Goal: Transaction & Acquisition: Purchase product/service

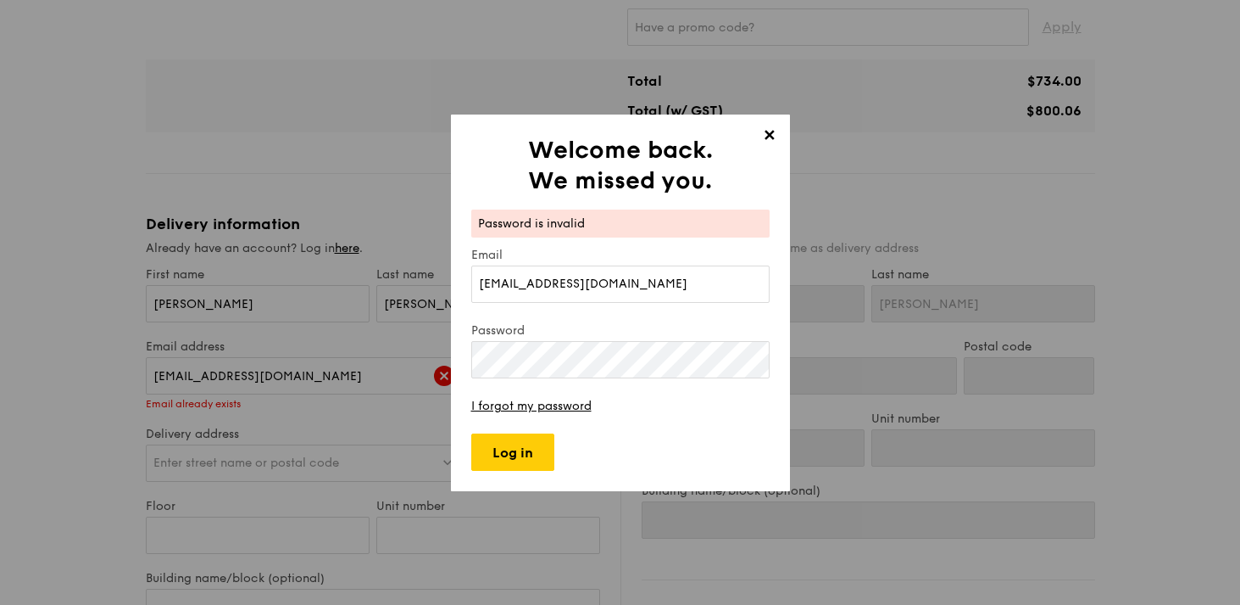
click at [770, 137] on span "✕" at bounding box center [770, 138] width 24 height 24
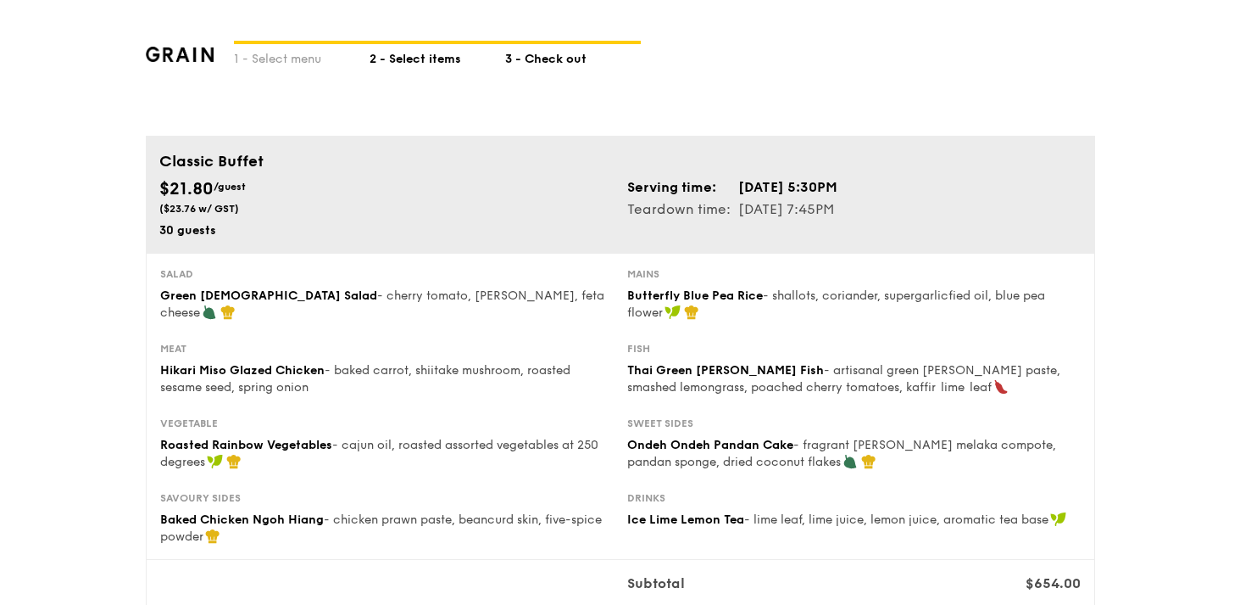
click at [439, 62] on div "2 - Select items" at bounding box center [438, 56] width 136 height 24
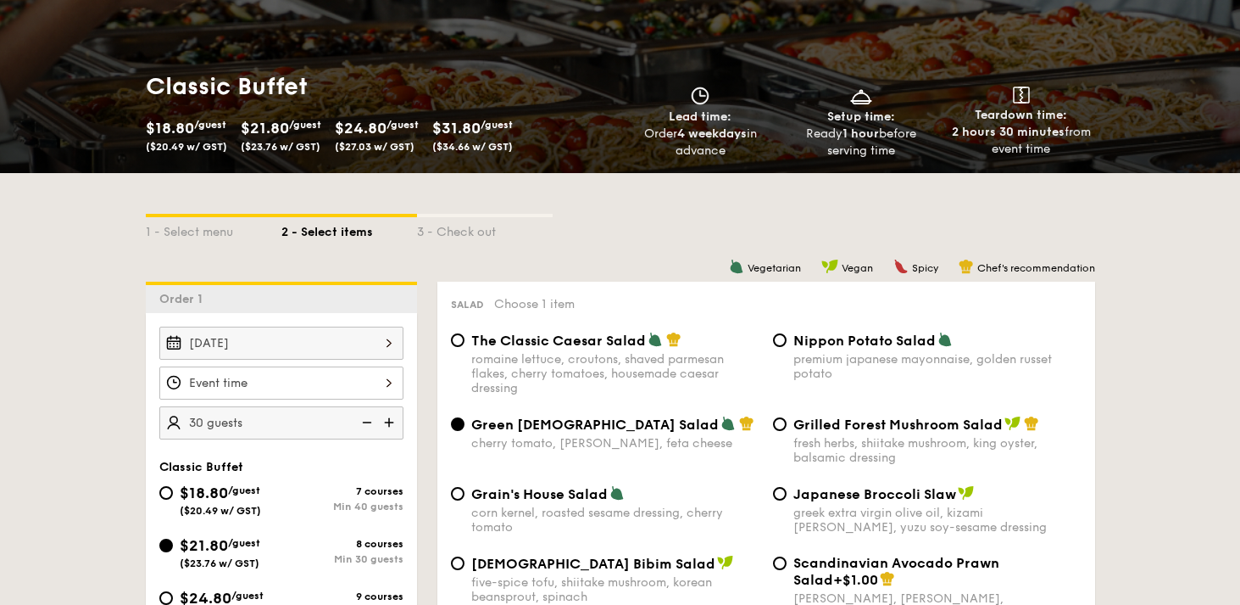
scroll to position [409, 0]
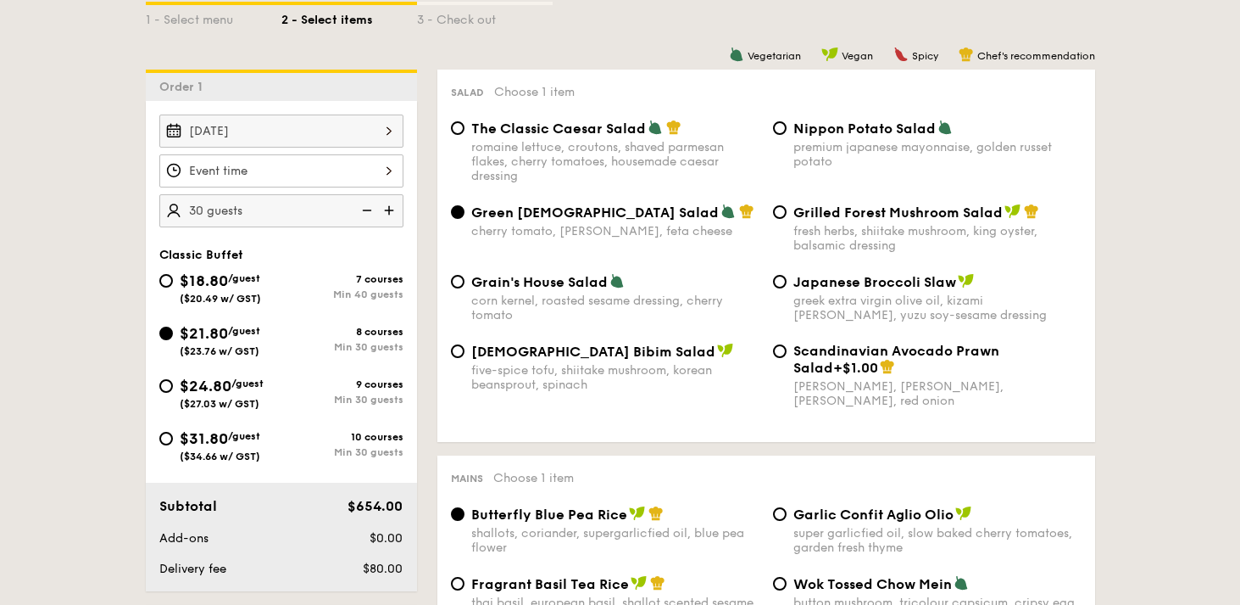
click at [367, 213] on img at bounding box center [365, 210] width 25 height 32
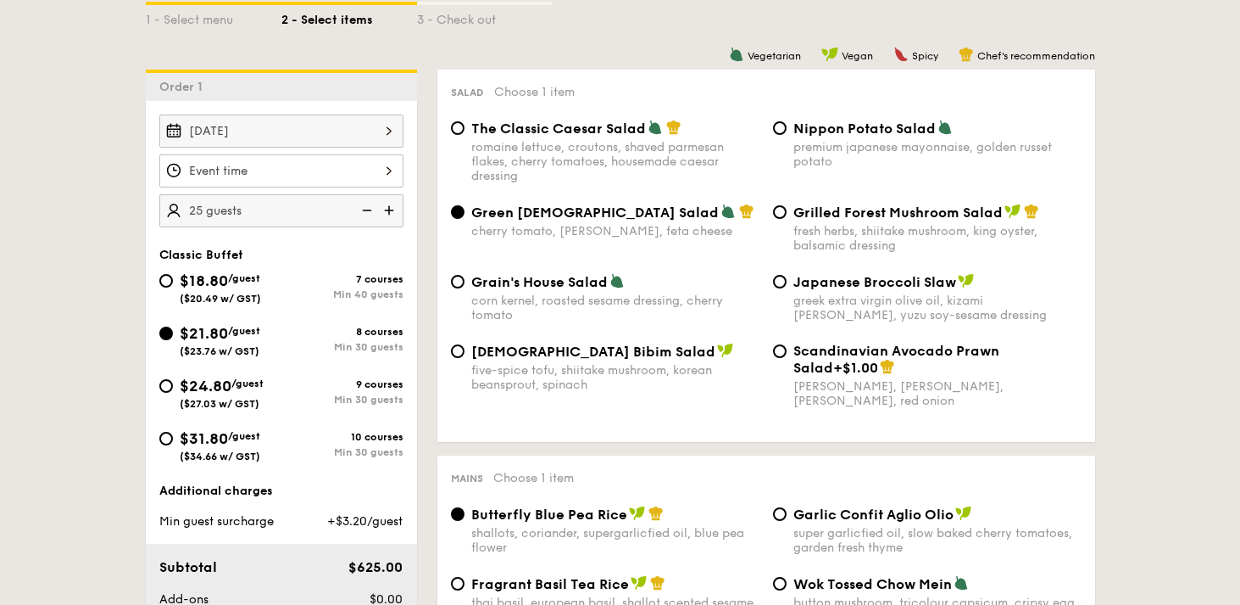
click at [367, 213] on img at bounding box center [365, 210] width 25 height 32
click at [392, 213] on img at bounding box center [390, 210] width 25 height 32
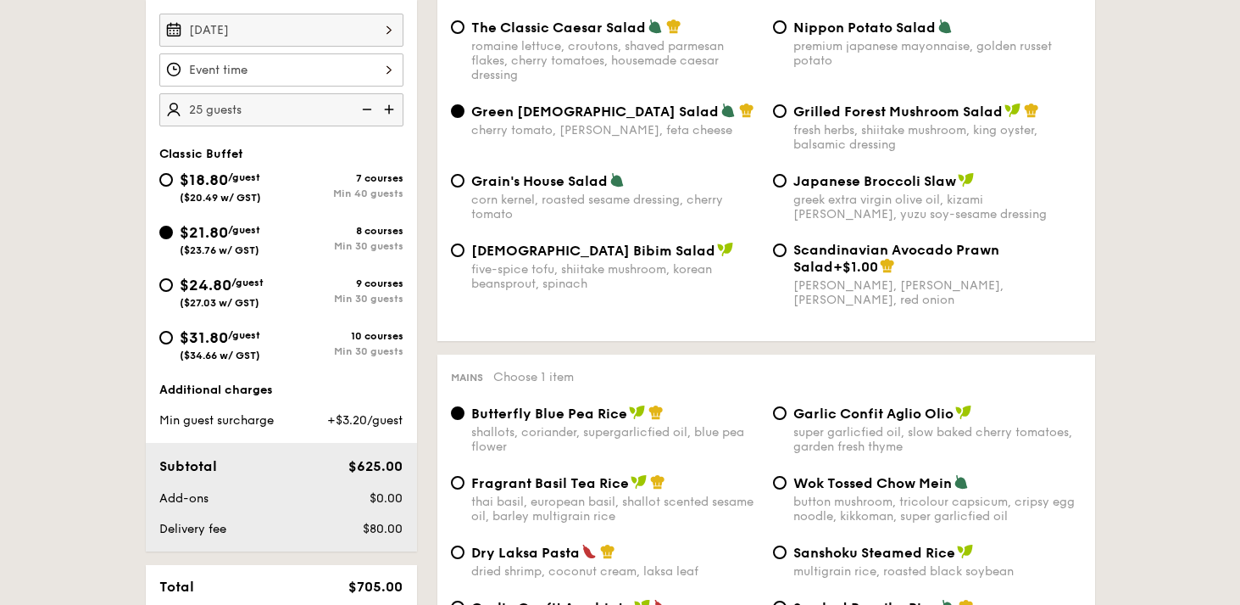
scroll to position [500, 0]
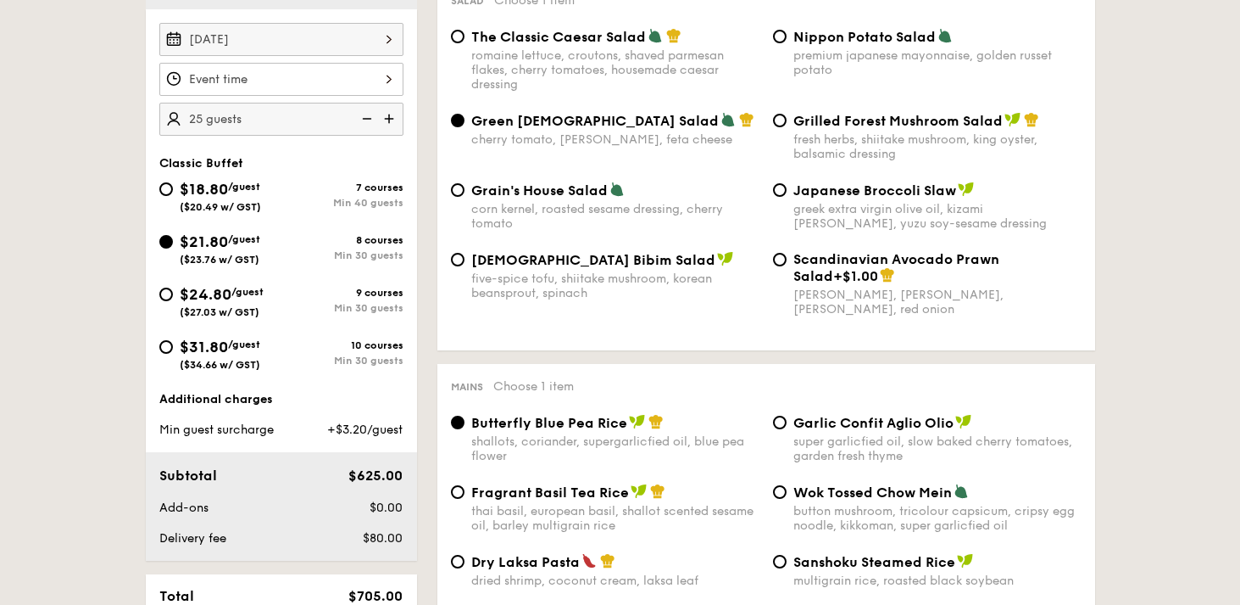
click at [394, 124] on img at bounding box center [390, 119] width 25 height 32
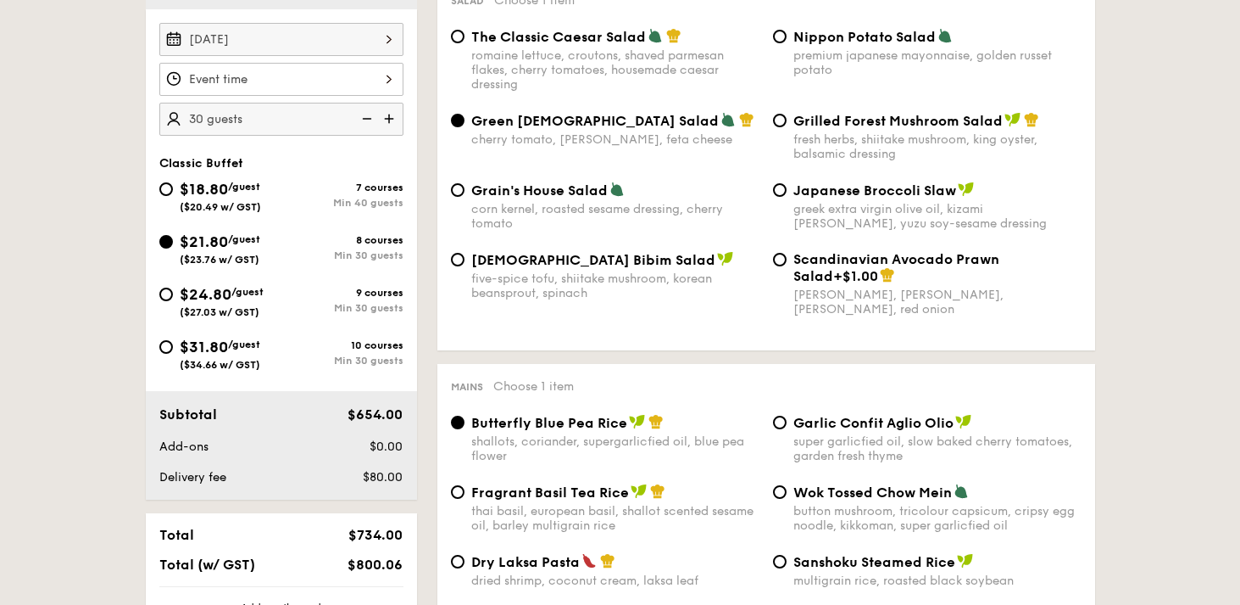
click at [394, 124] on img at bounding box center [390, 119] width 25 height 32
click at [359, 123] on img at bounding box center [365, 119] width 25 height 32
type input "30 guests"
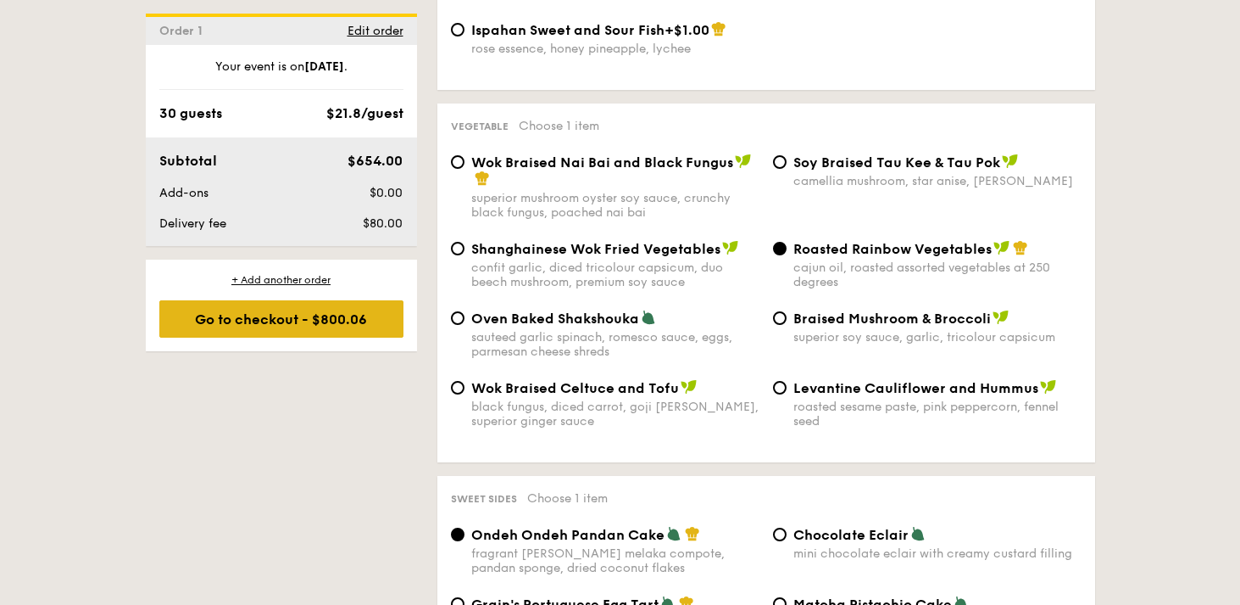
click at [293, 323] on div "Go to checkout - $800.06" at bounding box center [281, 318] width 244 height 37
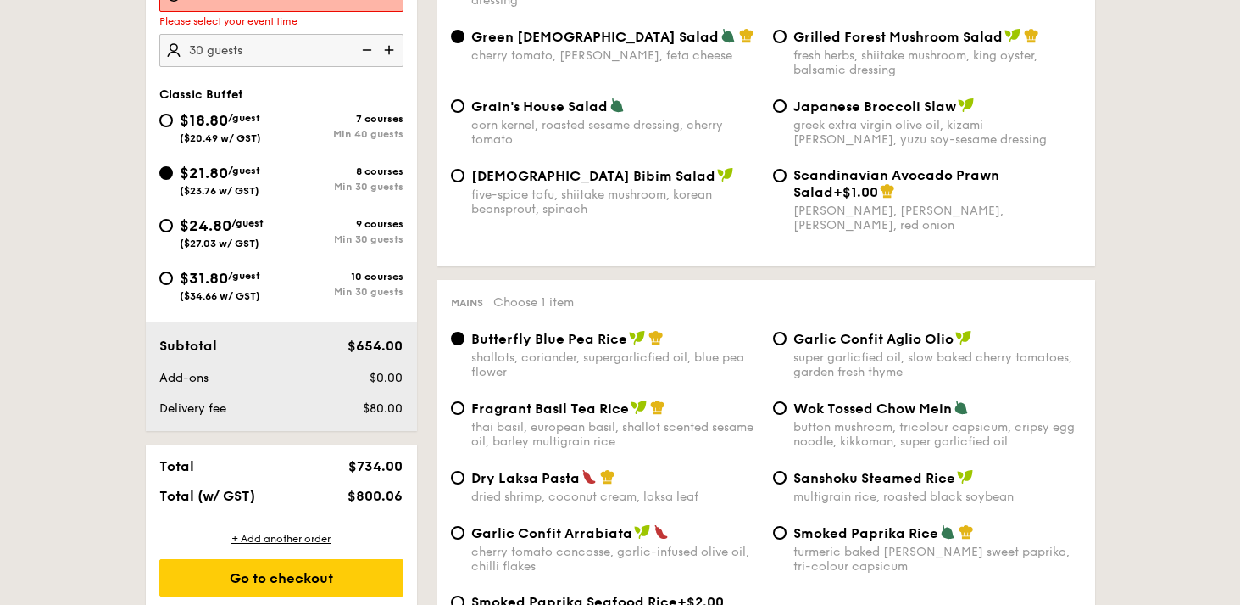
scroll to position [453, 0]
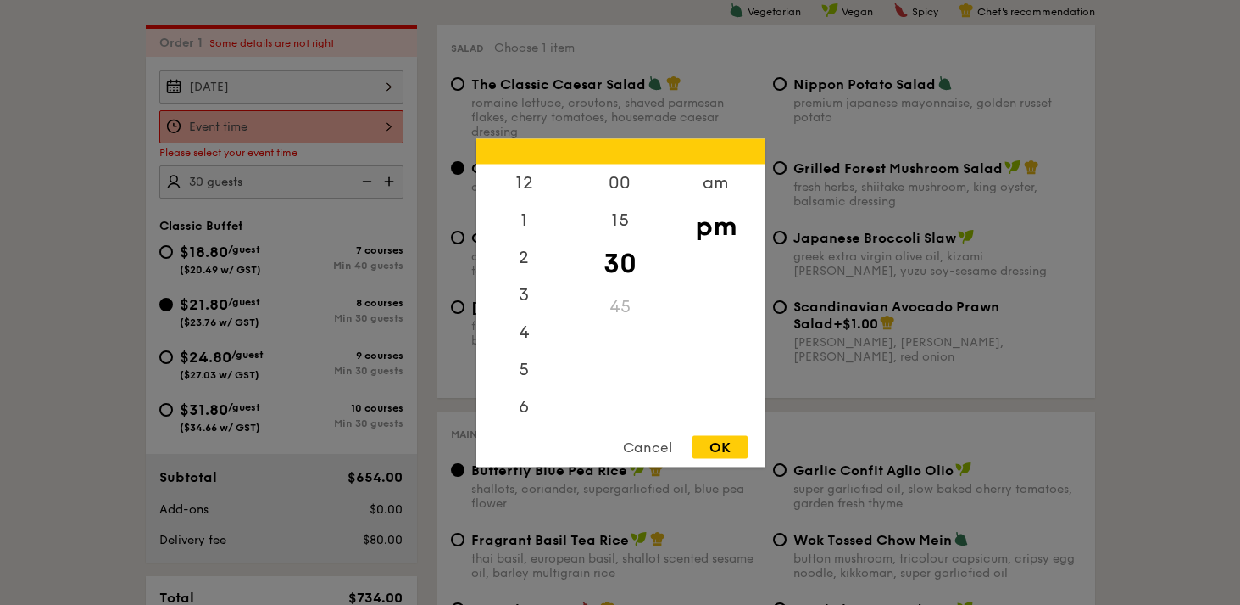
click at [322, 127] on div "12 1 2 3 4 5 6 7 8 9 10 11 00 15 30 45 am pm Cancel OK" at bounding box center [281, 126] width 244 height 33
click at [527, 300] on div "5" at bounding box center [524, 300] width 96 height 49
click at [740, 441] on div "OK" at bounding box center [720, 446] width 55 height 23
type input "5:30PM"
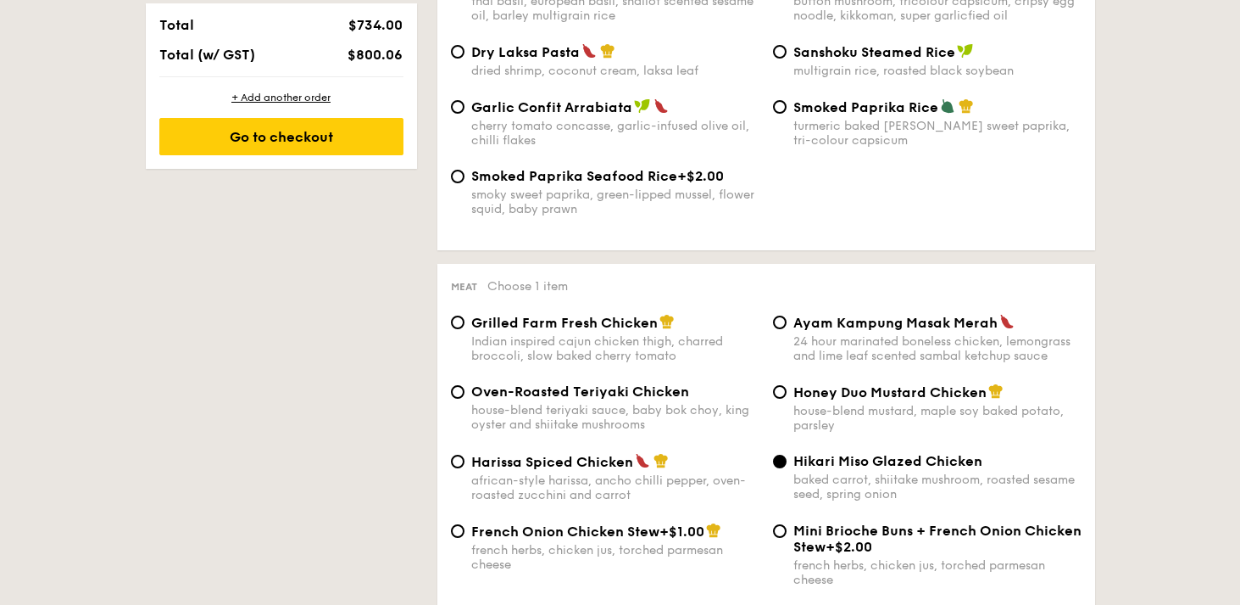
scroll to position [1002, 0]
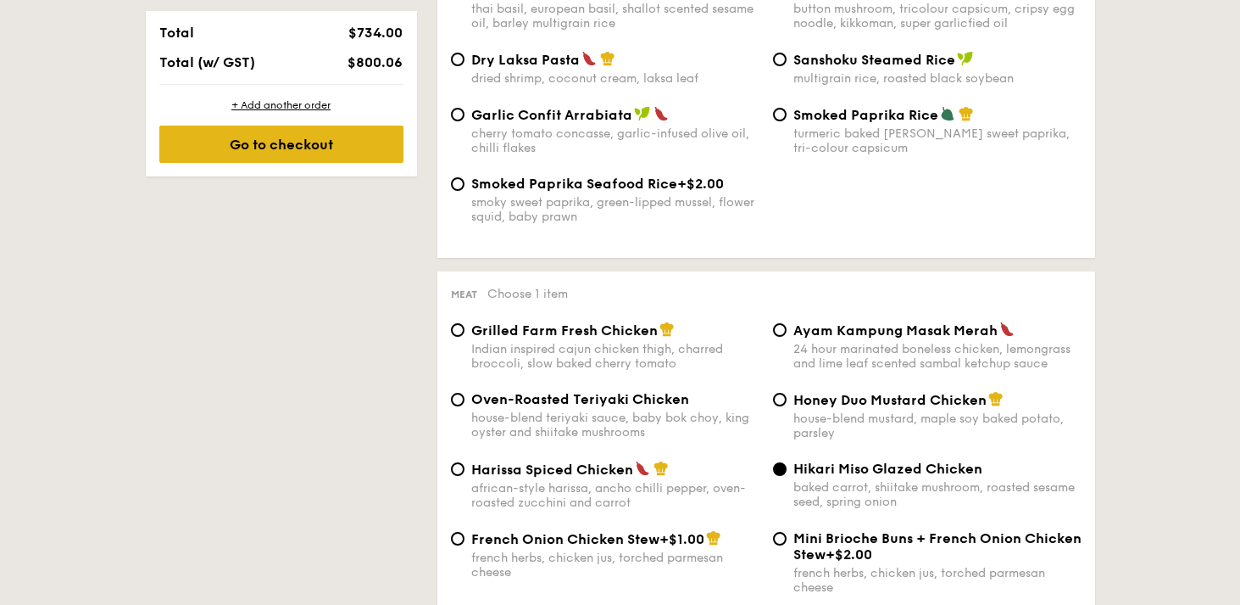
click at [265, 141] on div "Go to checkout" at bounding box center [281, 143] width 244 height 37
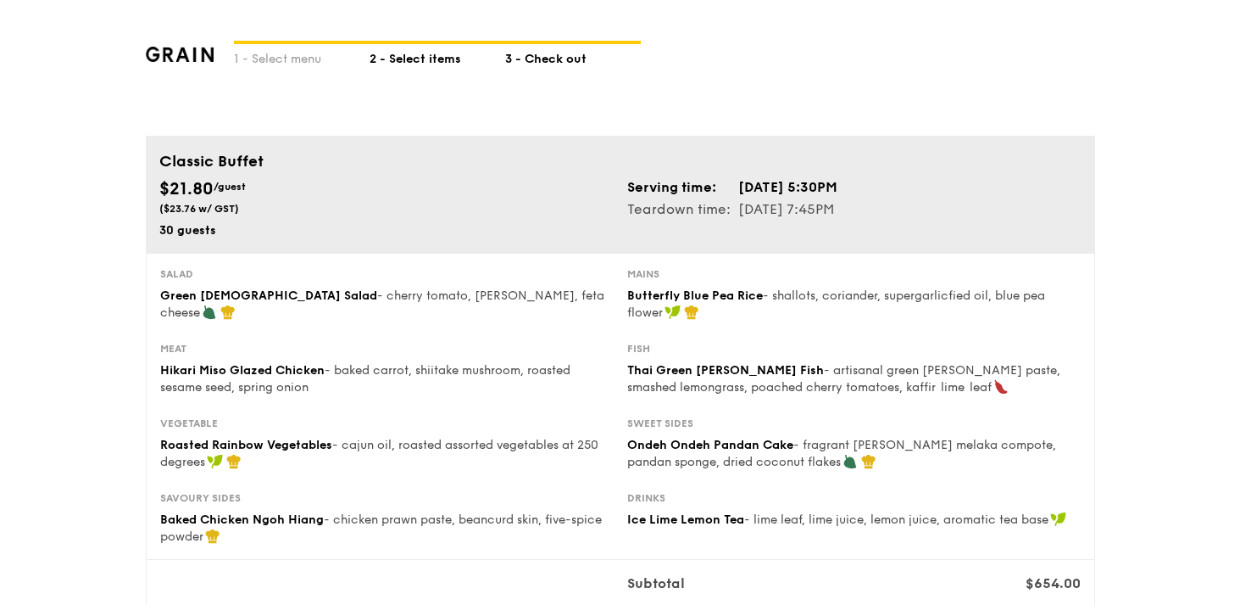
click at [417, 64] on div "2 - Select items" at bounding box center [438, 56] width 136 height 24
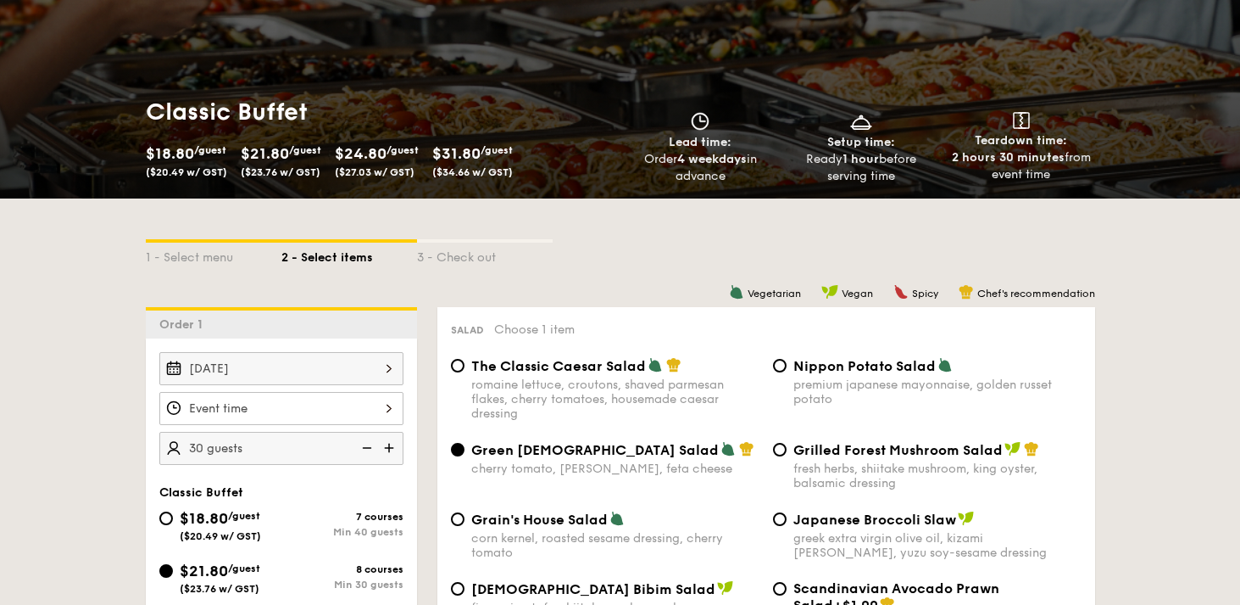
scroll to position [181, 0]
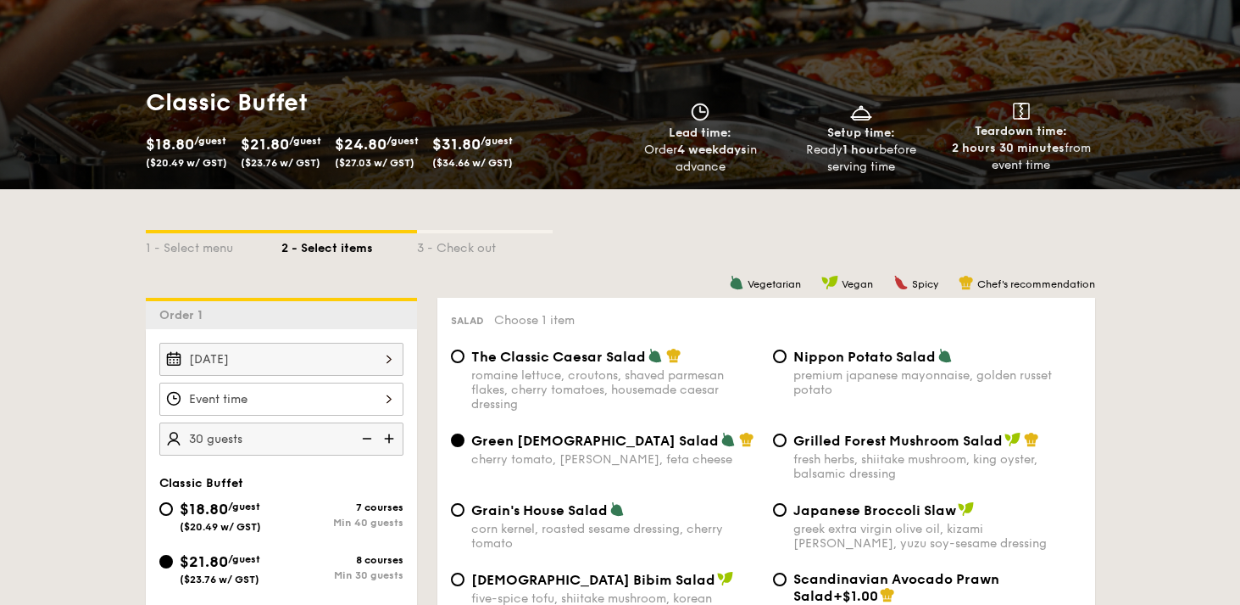
click at [382, 399] on div at bounding box center [281, 398] width 244 height 33
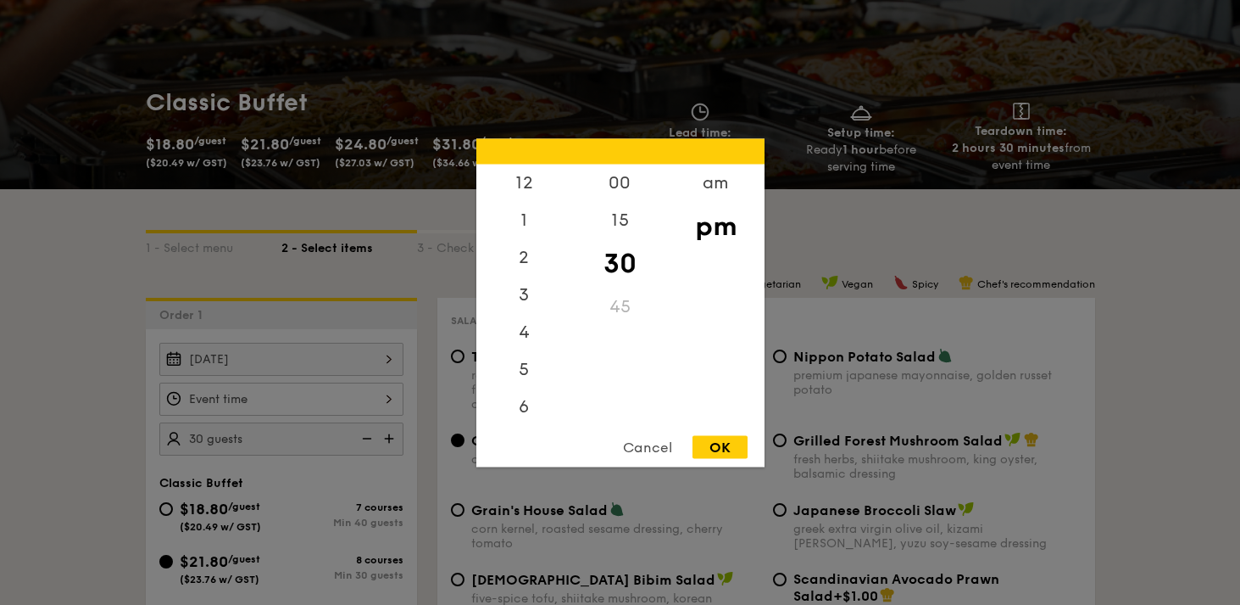
scroll to position [75, 0]
click at [522, 337] on div "6" at bounding box center [524, 337] width 96 height 49
click at [624, 188] on div "00" at bounding box center [620, 188] width 96 height 49
click at [726, 446] on div "OK" at bounding box center [720, 446] width 55 height 23
type input "6:00PM"
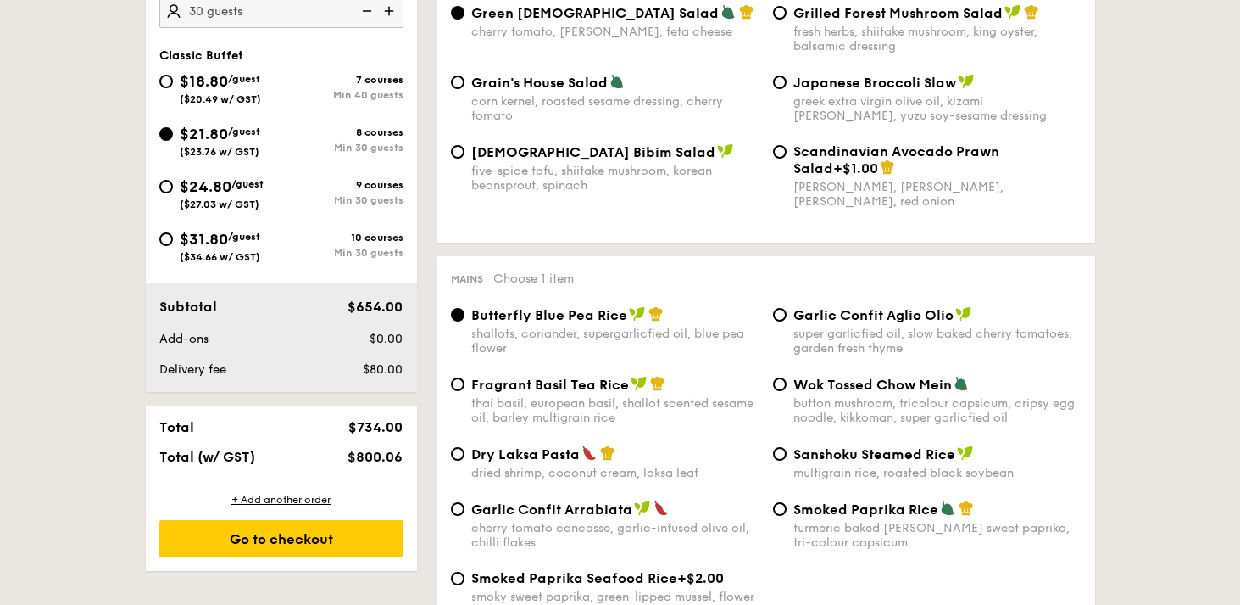
scroll to position [721, 0]
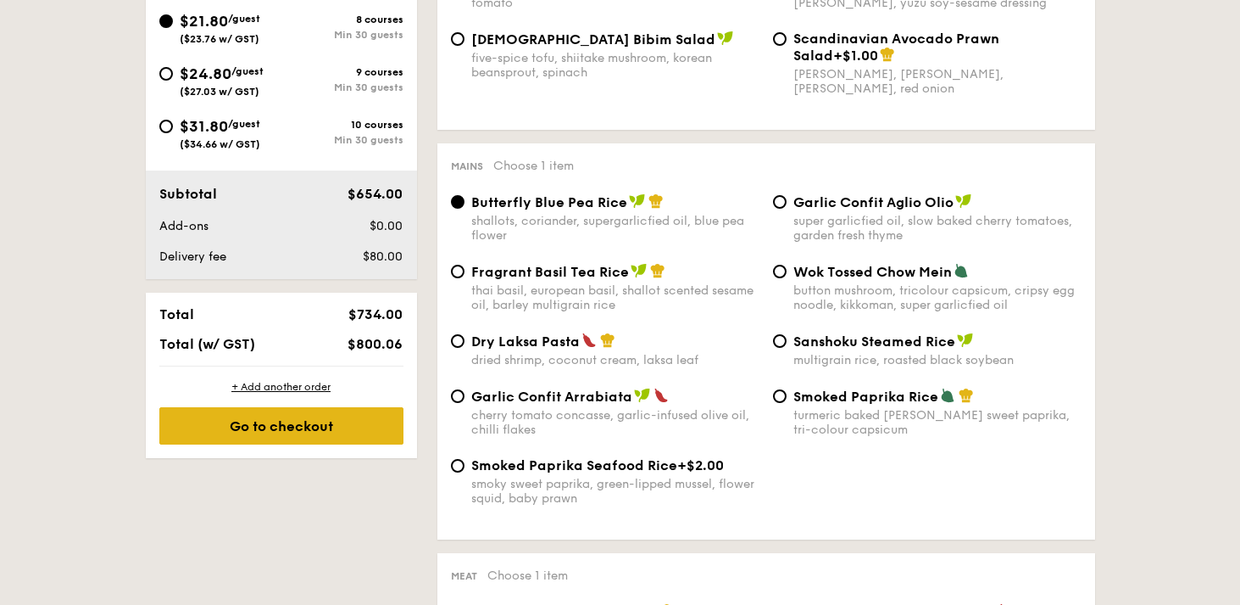
click at [311, 424] on div "Go to checkout" at bounding box center [281, 425] width 244 height 37
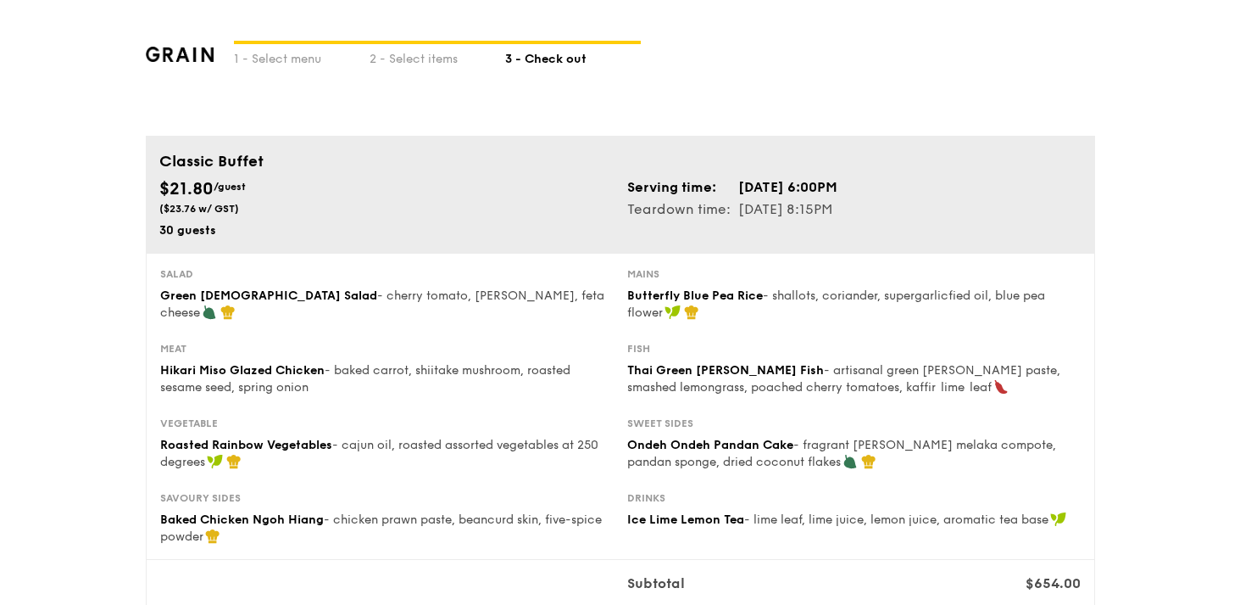
click at [203, 53] on img at bounding box center [180, 54] width 69 height 15
click at [275, 63] on div "1 - Select menu" at bounding box center [302, 56] width 136 height 24
select select
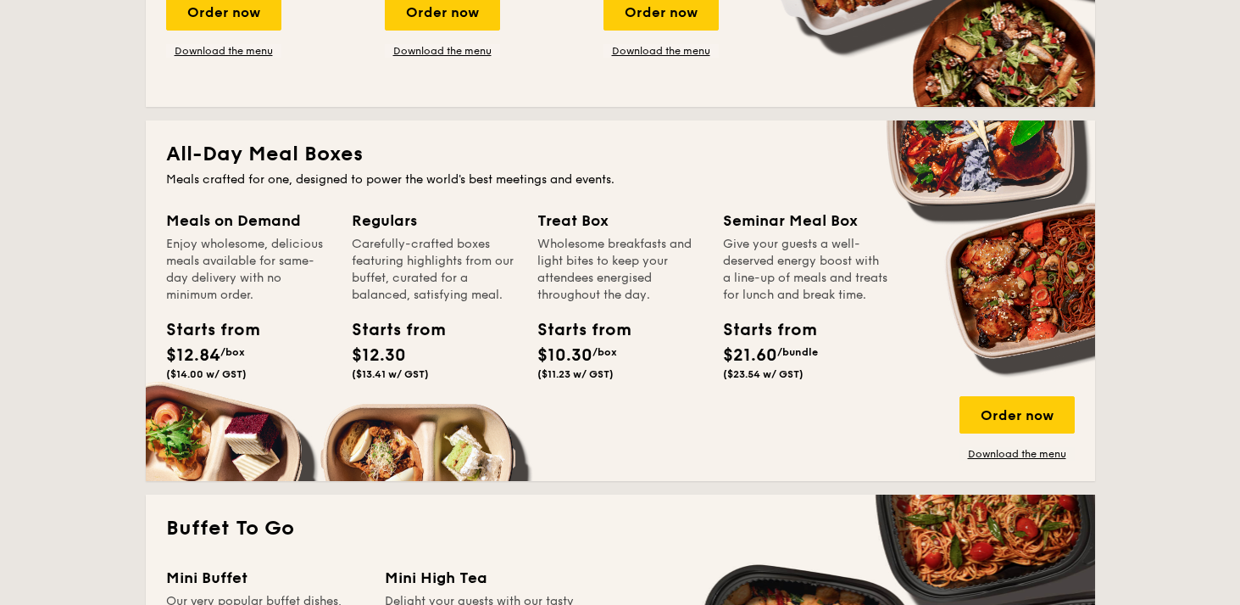
scroll to position [419, 0]
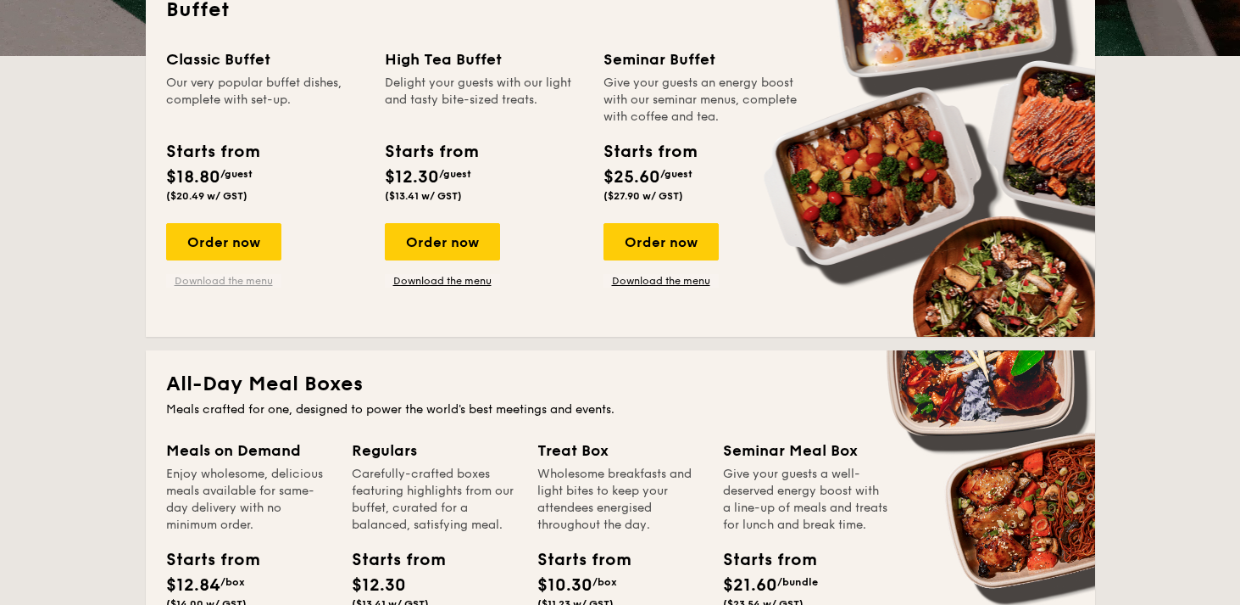
click at [263, 284] on link "Download the menu" at bounding box center [223, 281] width 115 height 14
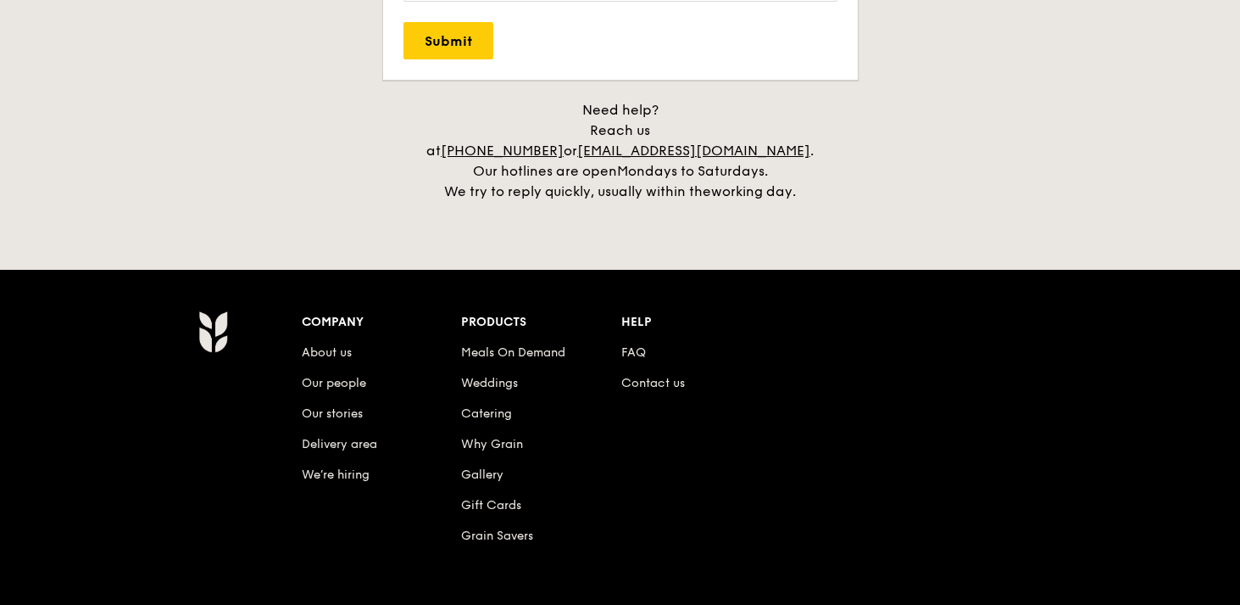
scroll to position [3650, 0]
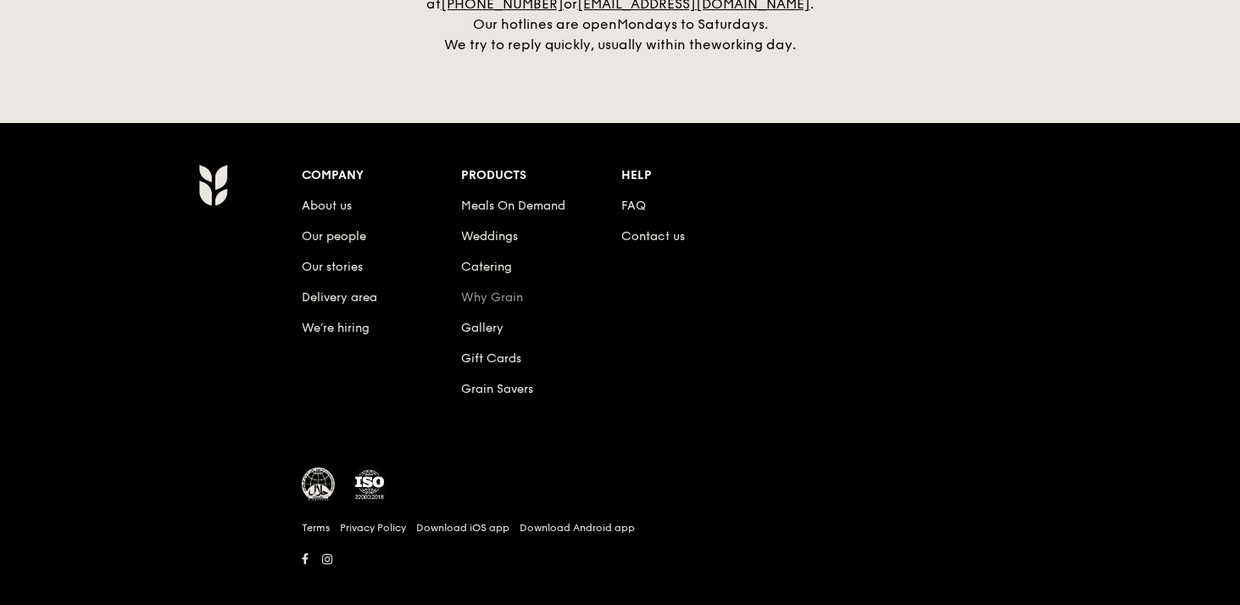
click at [510, 290] on link "Why Grain" at bounding box center [492, 297] width 62 height 14
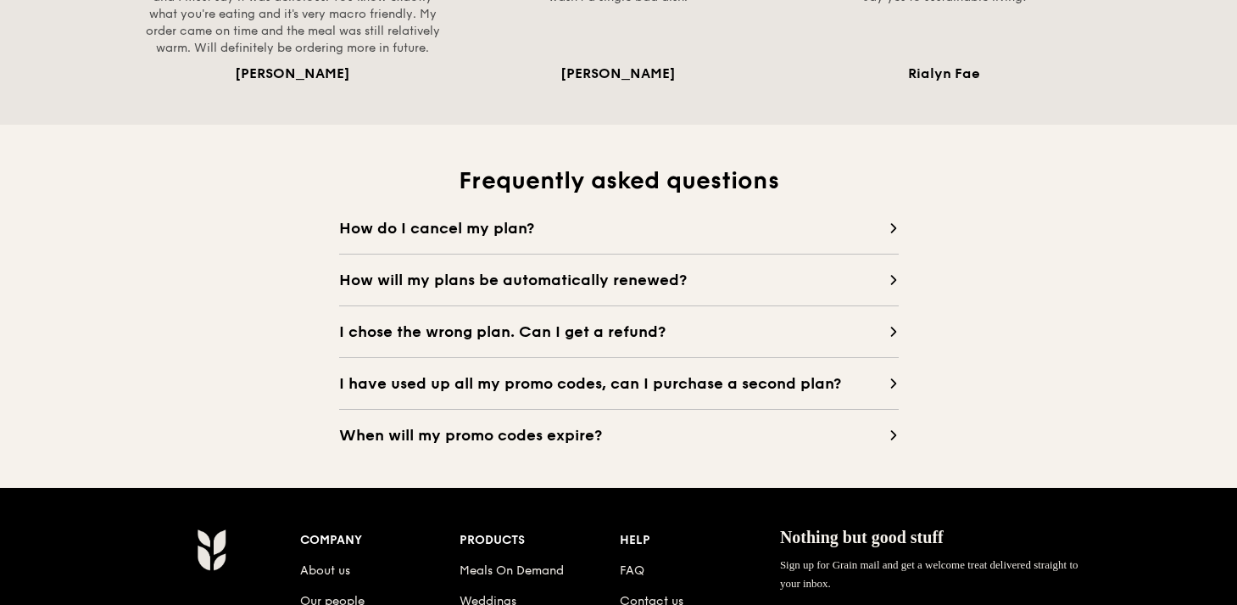
scroll to position [1491, 0]
